Goal: Book appointment/travel/reservation

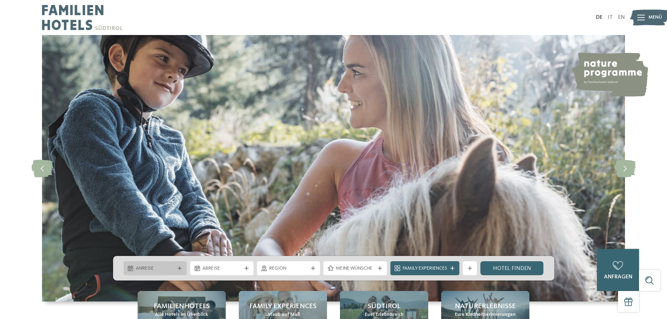
drag, startPoint x: 0, startPoint y: 0, endPoint x: 143, endPoint y: 271, distance: 306.0
click at [143, 271] on span "Anreise" at bounding box center [155, 268] width 39 height 7
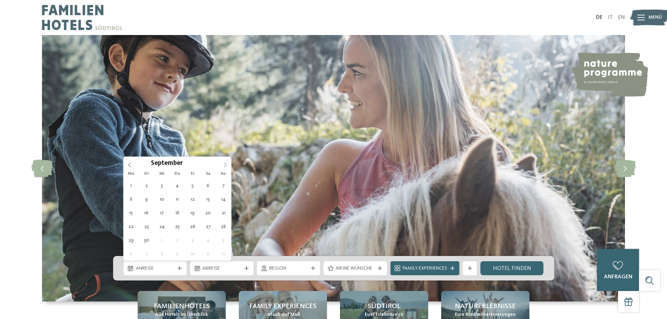
drag, startPoint x: 229, startPoint y: 161, endPoint x: 225, endPoint y: 164, distance: 5.0
click at [228, 162] on span at bounding box center [225, 163] width 12 height 12
click at [225, 164] on icon at bounding box center [225, 165] width 5 height 5
click at [226, 162] on span at bounding box center [225, 163] width 12 height 12
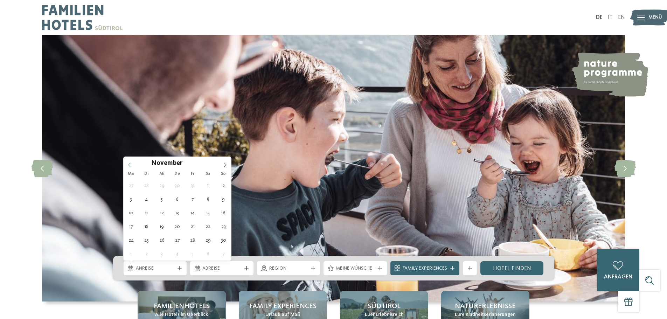
click at [130, 164] on icon at bounding box center [129, 165] width 5 height 5
type div "[DATE]"
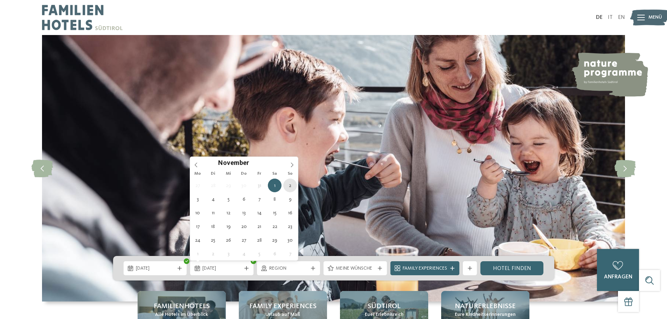
type div "[DATE]"
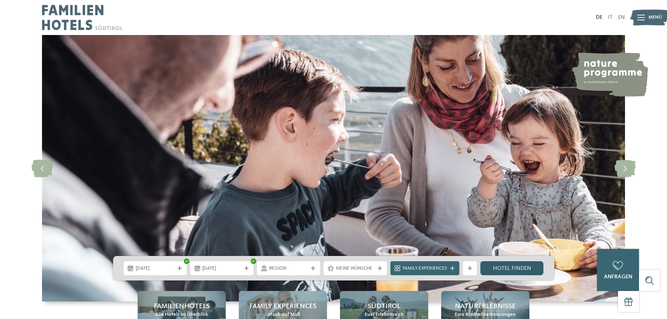
click at [520, 268] on link "Hotel finden" at bounding box center [512, 268] width 63 height 14
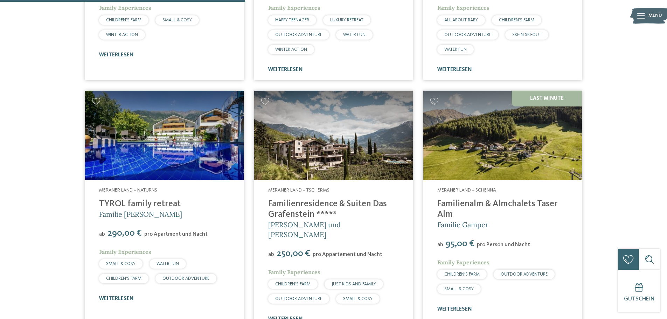
scroll to position [685, 0]
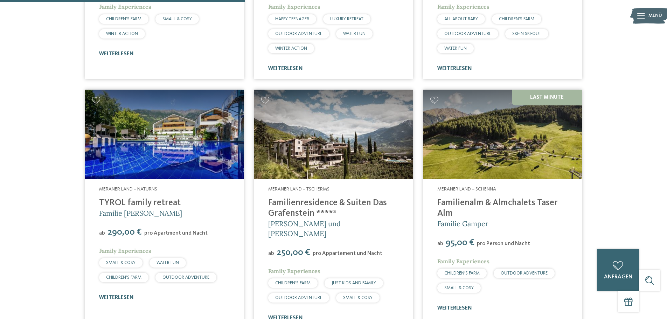
click at [496, 143] on img at bounding box center [503, 134] width 159 height 89
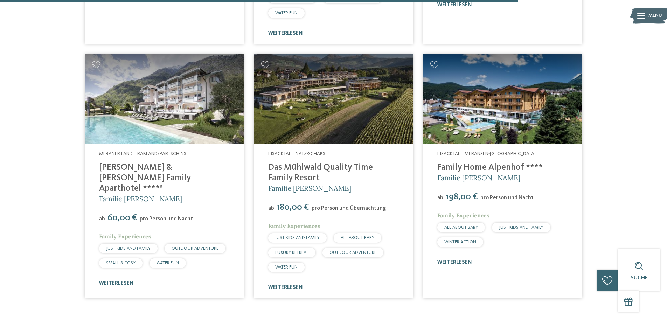
scroll to position [1491, 0]
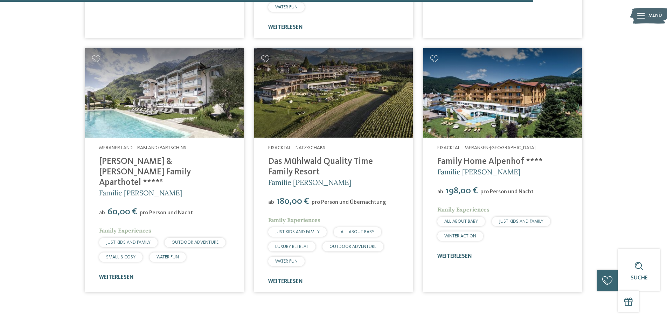
click at [292, 157] on link "Das Mühlwald Quality Time Family Resort" at bounding box center [320, 166] width 105 height 19
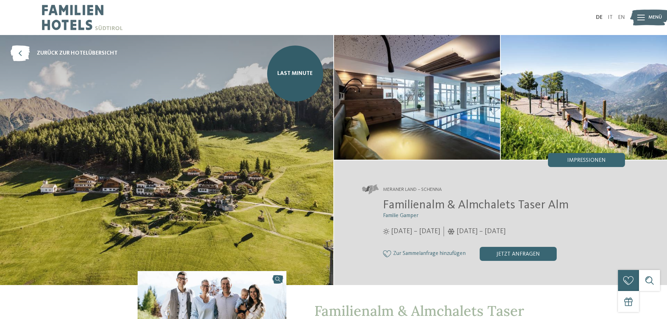
click at [229, 170] on img at bounding box center [166, 160] width 333 height 250
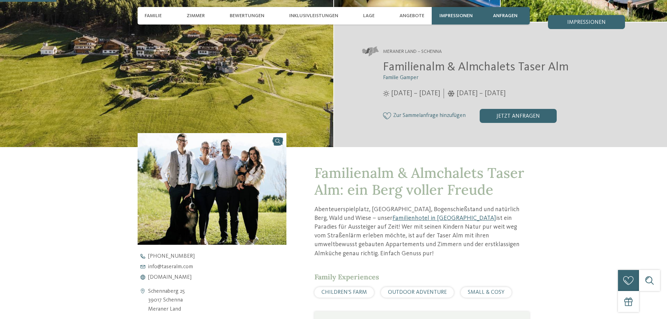
scroll to position [245, 0]
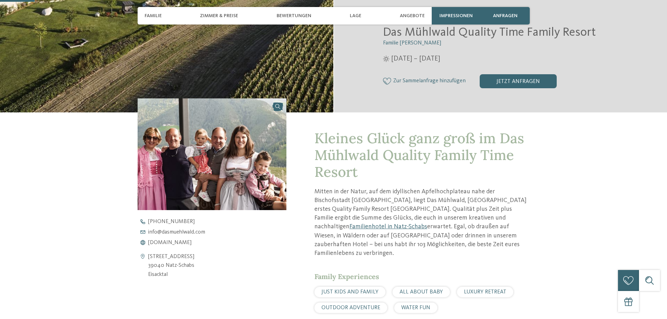
scroll to position [175, 0]
